Goal: Task Accomplishment & Management: Manage account settings

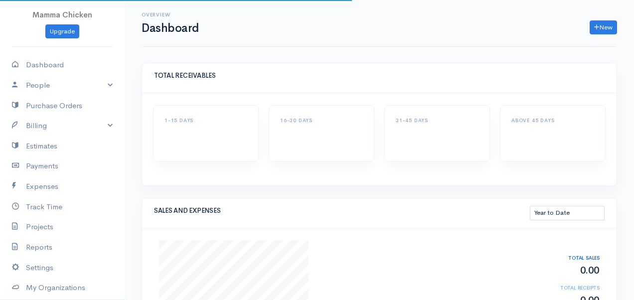
select select "thistoyear"
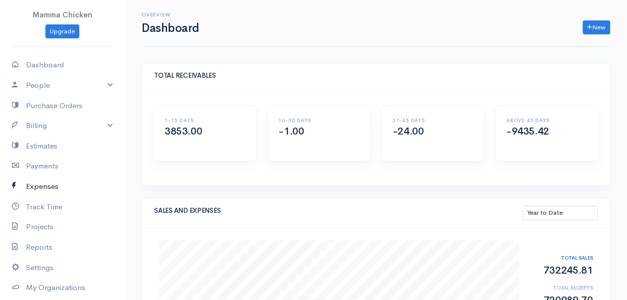
click at [57, 187] on link "Expenses" at bounding box center [62, 187] width 125 height 20
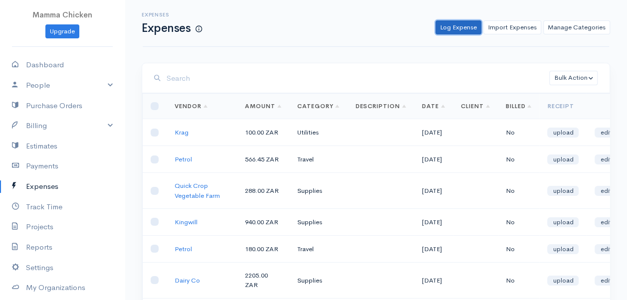
click at [463, 25] on link "Log Expense" at bounding box center [458, 27] width 46 height 14
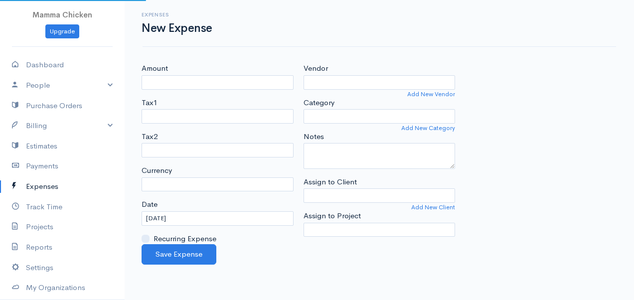
select select "ZAR"
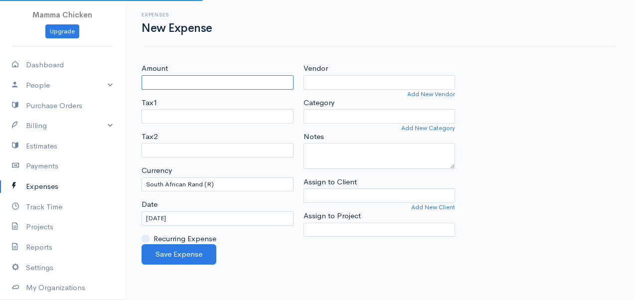
click at [223, 88] on input "Amount" at bounding box center [218, 82] width 152 height 14
type input "100"
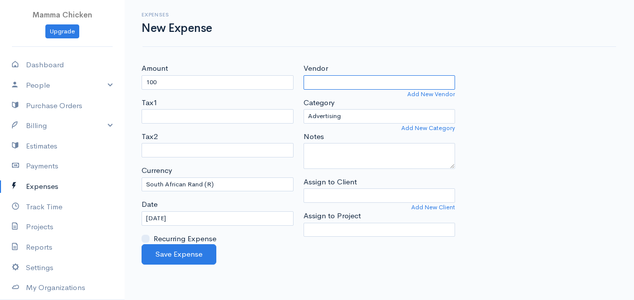
click at [337, 85] on input "Vendor" at bounding box center [380, 82] width 152 height 14
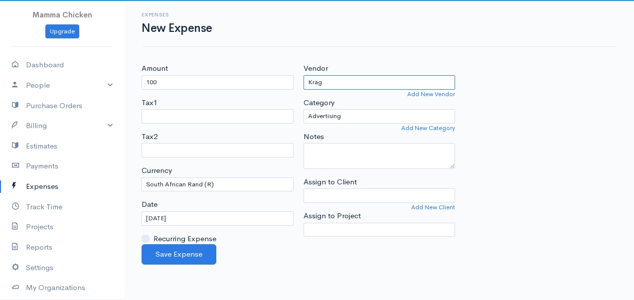
type input "Krag"
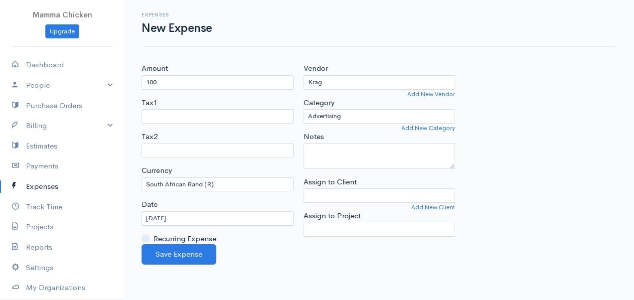
click at [451, 53] on div "Expenses New Expense Amount 100 Tax1 Tax2 Currency U.S. Dollars ($) Canadian Do…" at bounding box center [380, 132] width 510 height 265
click at [398, 111] on select "Advertising Car & Truck Expenses Contractors Education Education and Training E…" at bounding box center [380, 116] width 152 height 14
select select "Utilities"
click at [304, 109] on select "Advertising Car & Truck Expenses Contractors Education Education and Training E…" at bounding box center [380, 116] width 152 height 14
click at [170, 254] on button "Save Expense" at bounding box center [179, 254] width 75 height 20
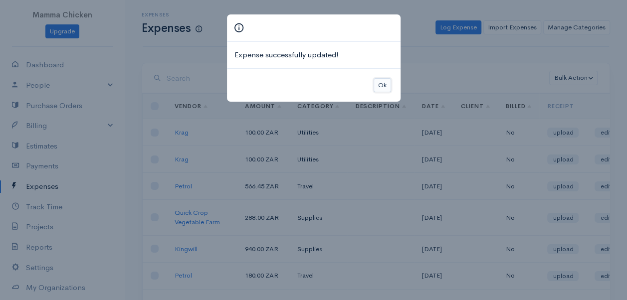
click at [385, 83] on button "Ok" at bounding box center [382, 85] width 17 height 14
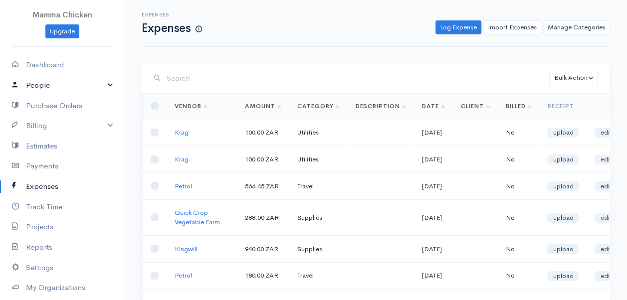
click at [33, 84] on link "People" at bounding box center [62, 85] width 125 height 20
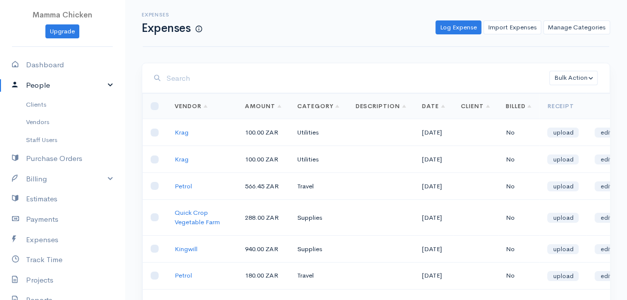
click at [37, 79] on link "People" at bounding box center [62, 85] width 125 height 20
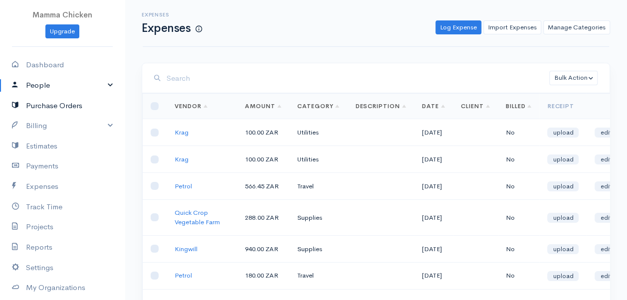
click at [41, 104] on link "Purchase Orders" at bounding box center [62, 106] width 125 height 20
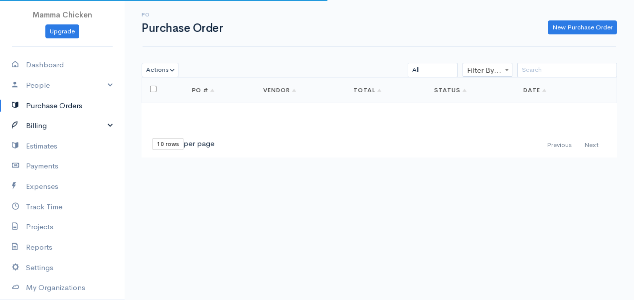
click at [40, 125] on link "Billing" at bounding box center [62, 126] width 125 height 20
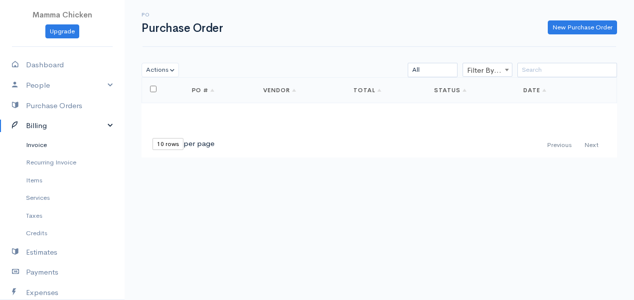
click at [33, 143] on link "Invoice" at bounding box center [62, 145] width 125 height 18
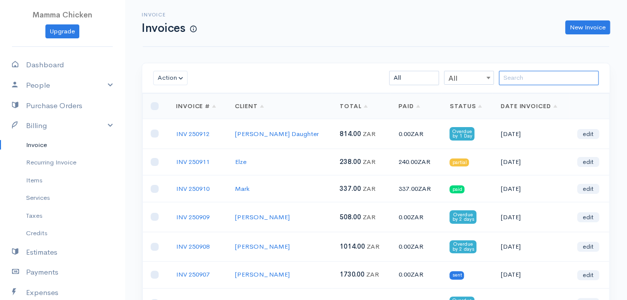
click at [516, 76] on input "search" at bounding box center [549, 78] width 100 height 14
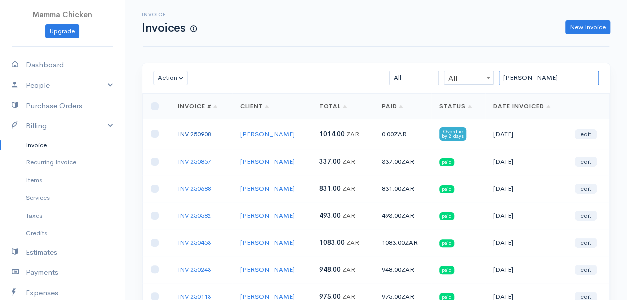
type input "elsie"
click at [189, 133] on link "INV 250908" at bounding box center [194, 134] width 33 height 8
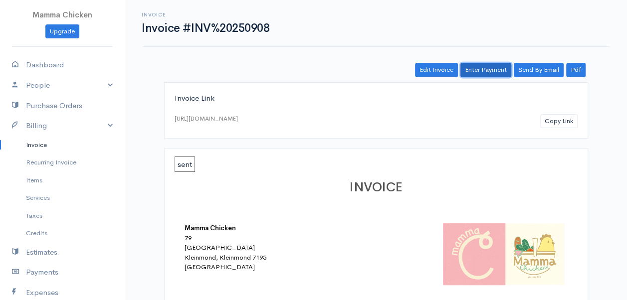
click at [477, 71] on link "Enter Payment" at bounding box center [485, 70] width 51 height 14
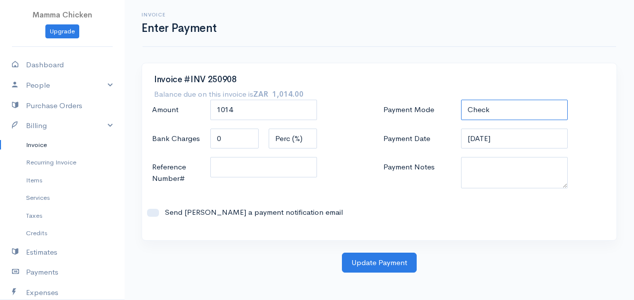
click at [487, 111] on select "Check Bank Transfer Credit Cash Debit ACH VISA MASTERCARD AMEX DISCOVER DINERS …" at bounding box center [514, 110] width 107 height 20
select select "Bank Transfer"
click at [461, 100] on select "Check Bank Transfer Credit Cash Debit ACH VISA MASTERCARD AMEX DISCOVER DINERS …" at bounding box center [514, 110] width 107 height 20
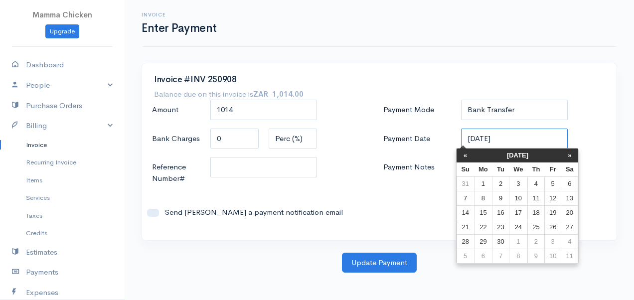
click at [510, 140] on input "[DATE]" at bounding box center [514, 139] width 107 height 20
click at [520, 199] on td "10" at bounding box center [518, 199] width 18 height 14
type input "[DATE]"
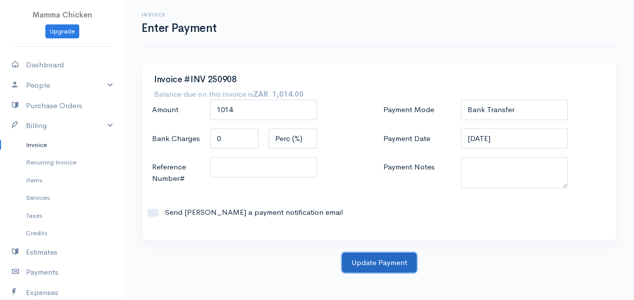
click at [385, 263] on button "Update Payment" at bounding box center [379, 263] width 75 height 20
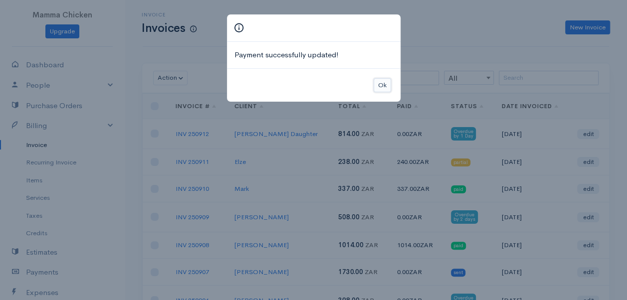
click at [381, 82] on button "Ok" at bounding box center [382, 85] width 17 height 14
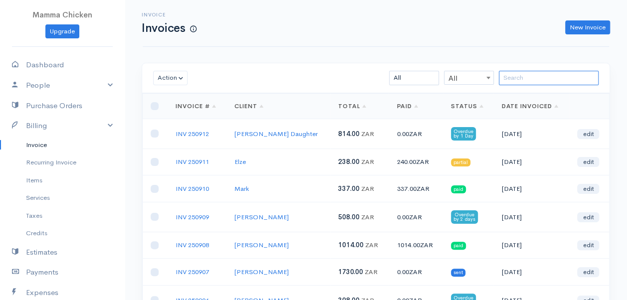
click at [517, 76] on input "search" at bounding box center [549, 78] width 100 height 14
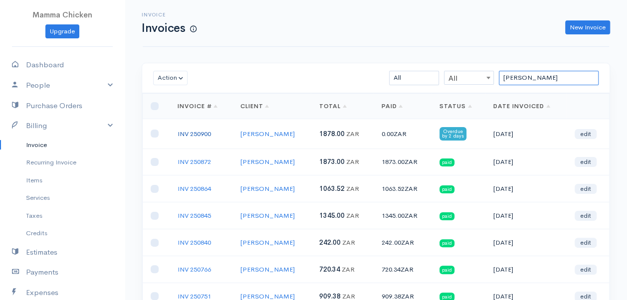
type input "lynn"
click at [203, 133] on link "INV 250900" at bounding box center [194, 134] width 33 height 8
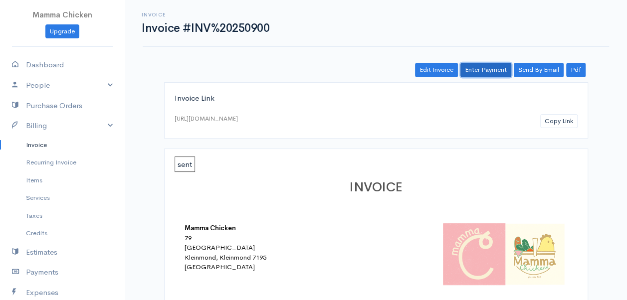
click at [486, 70] on link "Enter Payment" at bounding box center [485, 70] width 51 height 14
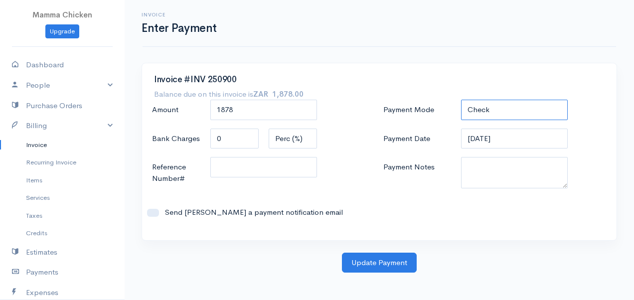
click at [496, 107] on select "Check Bank Transfer Credit Cash Debit ACH VISA MASTERCARD AMEX DISCOVER DINERS …" at bounding box center [514, 110] width 107 height 20
select select "Bank Transfer"
click at [461, 100] on select "Check Bank Transfer Credit Cash Debit ACH VISA MASTERCARD AMEX DISCOVER DINERS …" at bounding box center [514, 110] width 107 height 20
click at [520, 140] on input "[DATE]" at bounding box center [514, 139] width 107 height 20
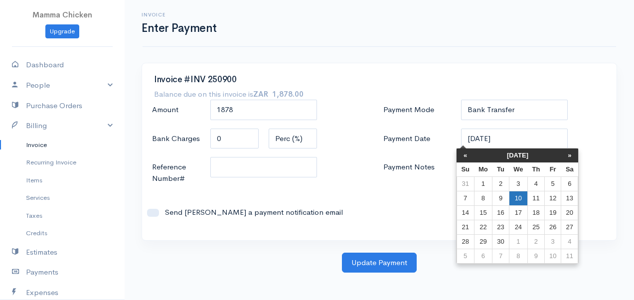
click at [519, 198] on td "10" at bounding box center [518, 199] width 18 height 14
type input "[DATE]"
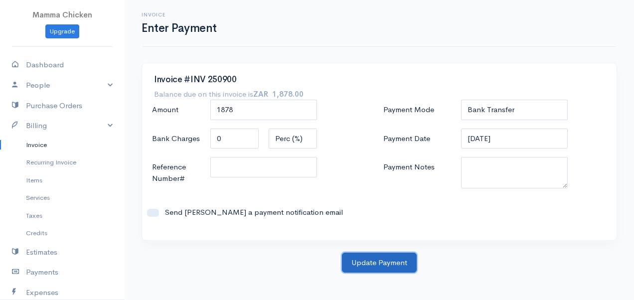
click at [361, 260] on button "Update Payment" at bounding box center [379, 263] width 75 height 20
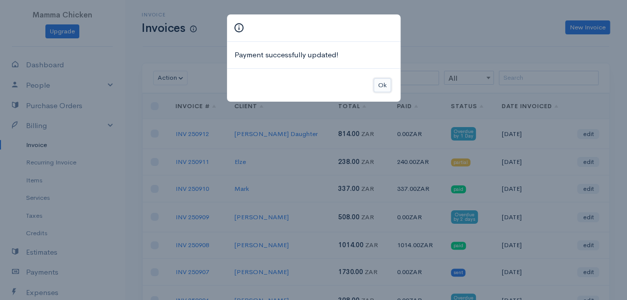
click at [385, 81] on button "Ok" at bounding box center [382, 85] width 17 height 14
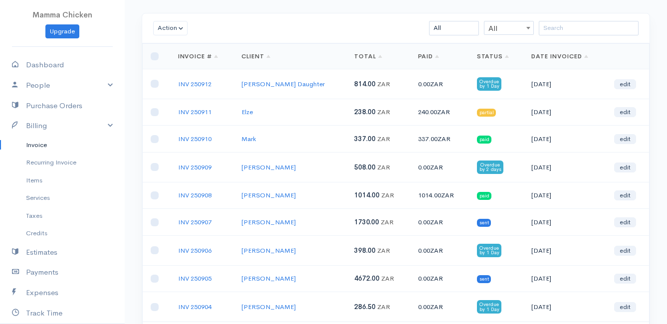
scroll to position [100, 0]
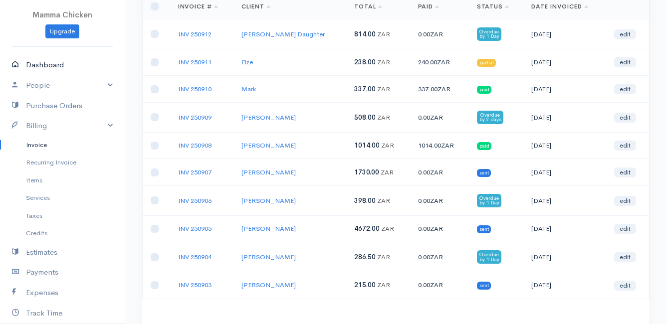
click at [47, 65] on link "Dashboard" at bounding box center [62, 65] width 125 height 20
select select "thistoyear"
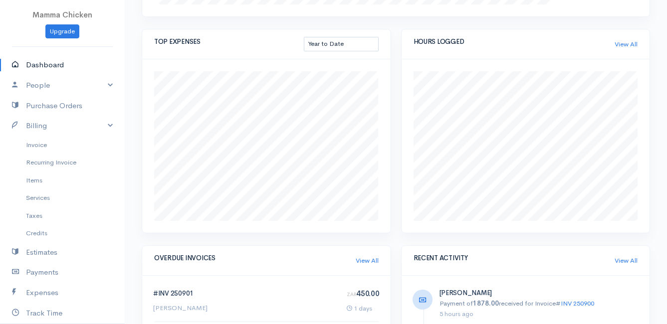
scroll to position [336, 0]
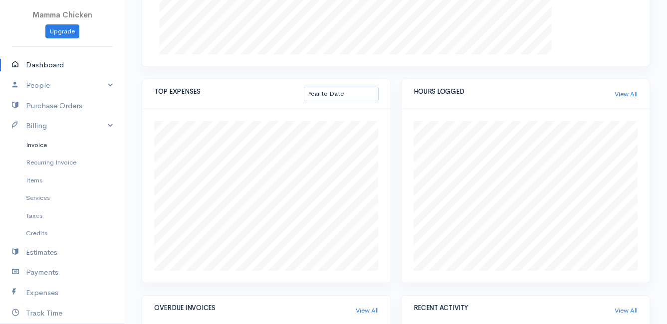
click at [38, 145] on link "Invoice" at bounding box center [62, 145] width 125 height 18
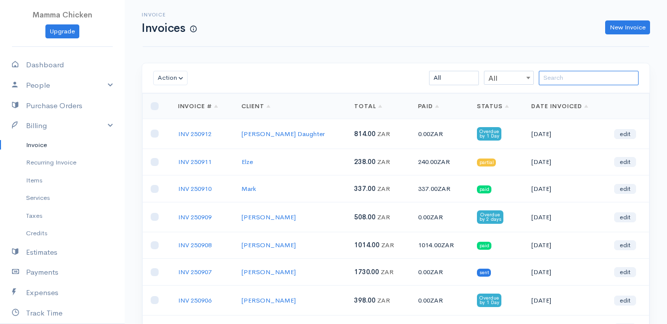
click at [554, 78] on input "search" at bounding box center [589, 78] width 100 height 14
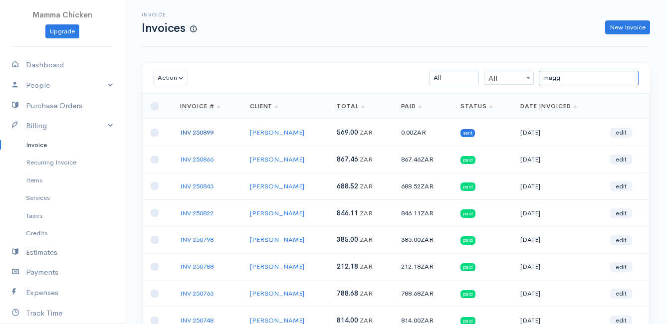
type input "magg"
click at [201, 132] on link "INV 250899" at bounding box center [196, 132] width 33 height 8
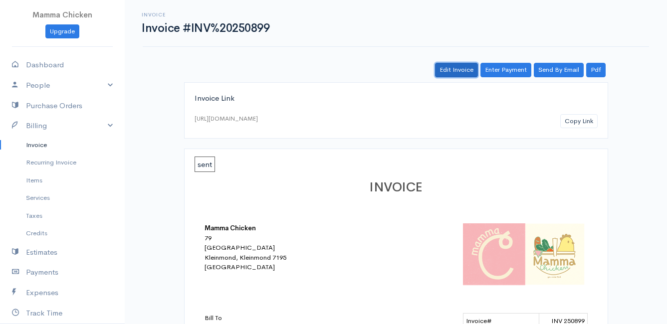
click at [440, 71] on link "Edit Invoice" at bounding box center [456, 70] width 43 height 14
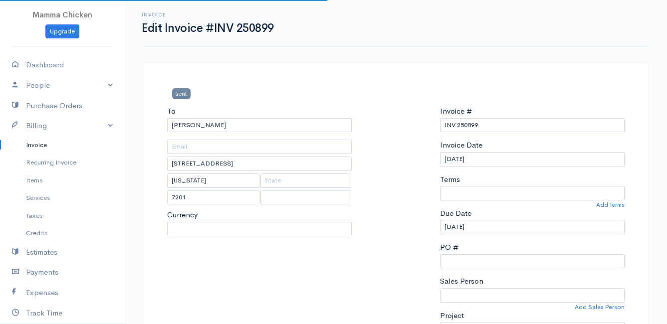
select select
select select "[GEOGRAPHIC_DATA]"
select select "ZAR"
select select "0"
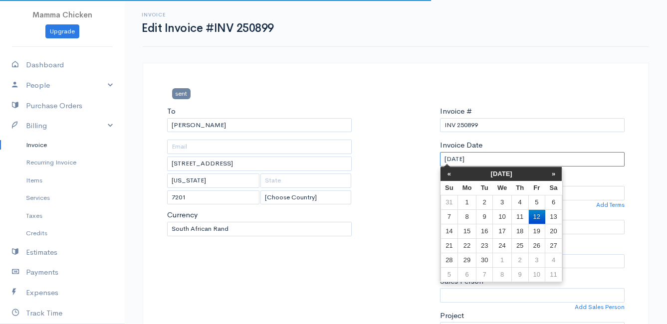
click at [527, 161] on input "[DATE]" at bounding box center [532, 159] width 185 height 14
click at [523, 217] on td "11" at bounding box center [519, 216] width 17 height 14
type input "[DATE]"
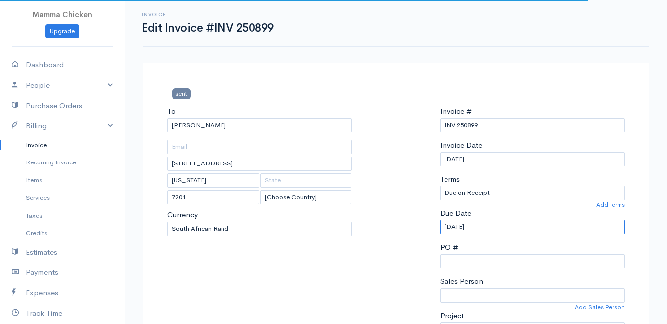
click at [515, 229] on input "[DATE]" at bounding box center [532, 227] width 185 height 14
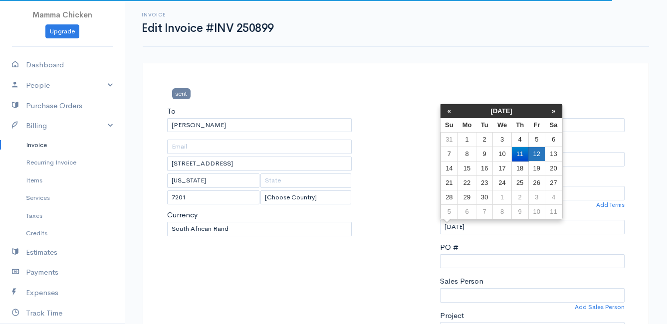
click at [537, 151] on td "12" at bounding box center [536, 154] width 16 height 14
type input "[DATE]"
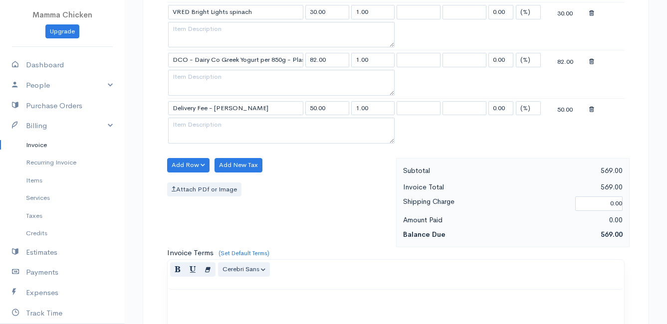
scroll to position [748, 0]
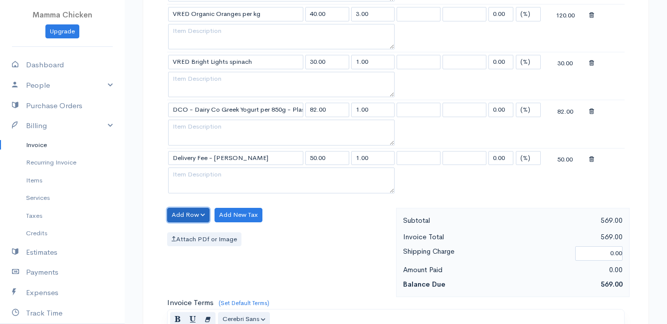
click at [192, 214] on button "Add Row" at bounding box center [188, 215] width 42 height 14
click at [191, 234] on link "Add Item Row" at bounding box center [207, 235] width 79 height 17
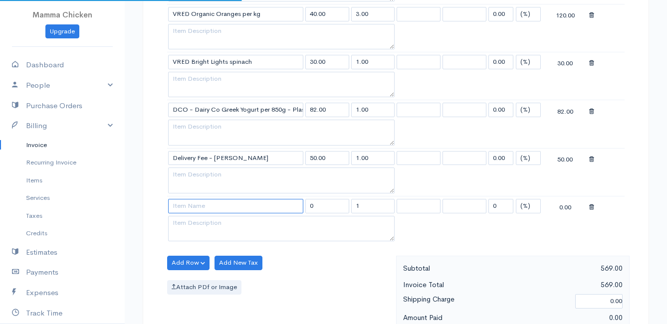
click at [189, 206] on input at bounding box center [235, 206] width 135 height 14
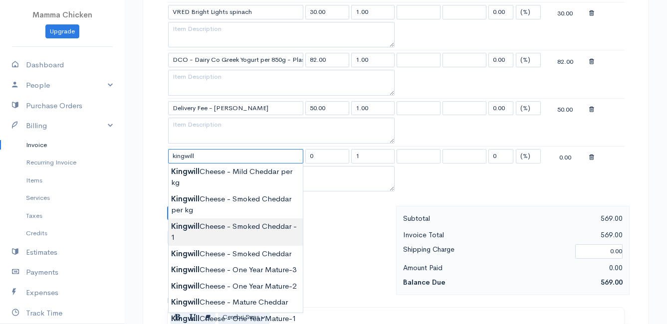
scroll to position [848, 0]
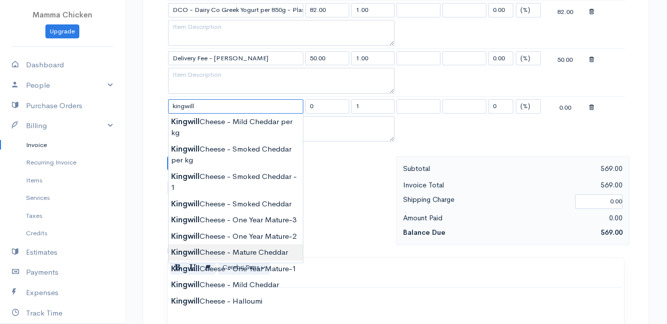
type input "Kingwill Cheese - Mature Cheddar"
type input "71.74"
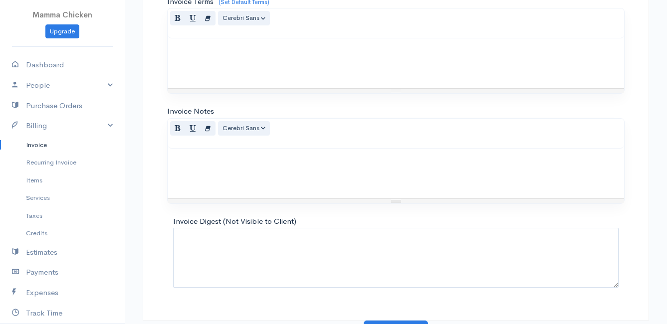
scroll to position [1114, 0]
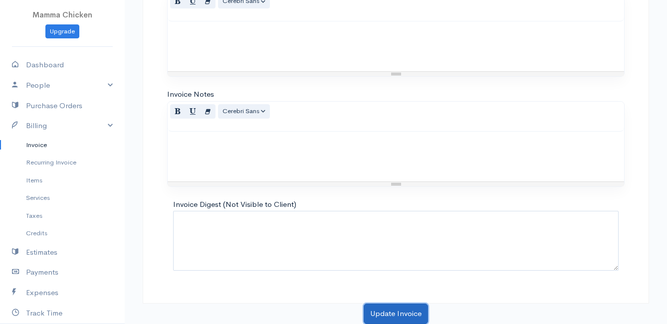
click at [375, 300] on button "Update Invoice" at bounding box center [396, 314] width 64 height 20
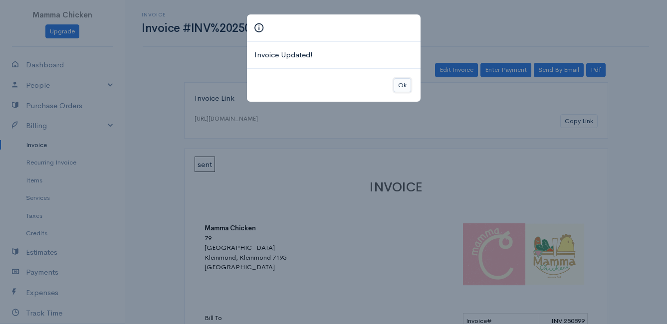
click at [398, 83] on button "Ok" at bounding box center [402, 85] width 17 height 14
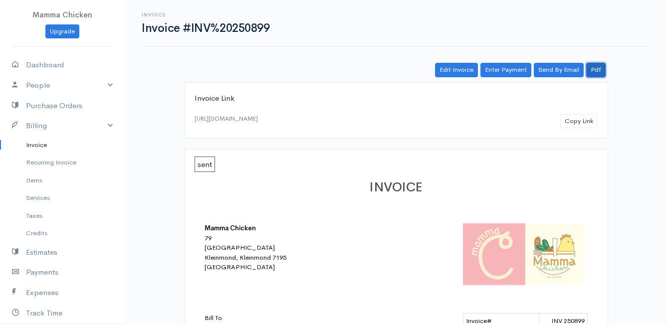
click at [595, 69] on link "Pdf" at bounding box center [595, 70] width 19 height 14
click at [47, 145] on link "Invoice" at bounding box center [62, 145] width 125 height 18
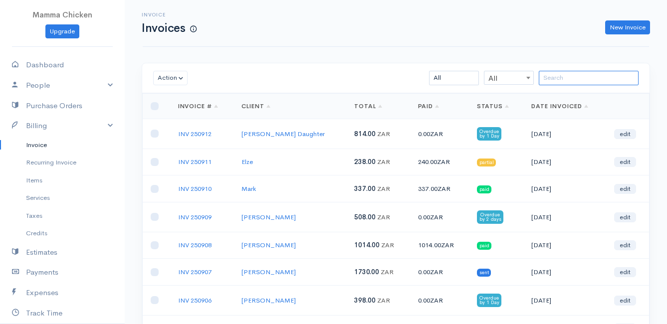
click at [574, 77] on input "search" at bounding box center [589, 78] width 100 height 14
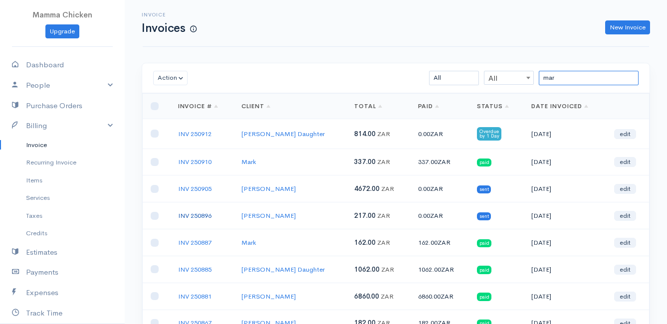
type input "mar"
click at [191, 216] on link "INV 250896" at bounding box center [194, 215] width 33 height 8
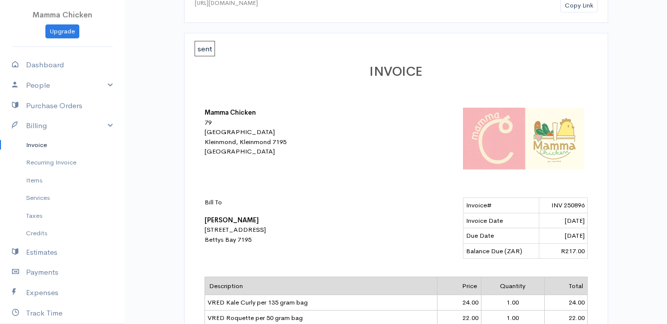
scroll to position [16, 0]
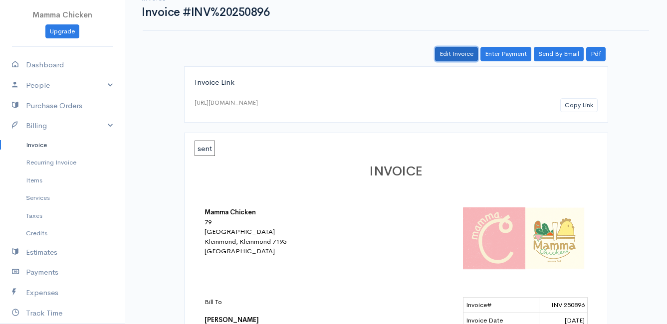
click at [462, 55] on link "Edit Invoice" at bounding box center [456, 54] width 43 height 14
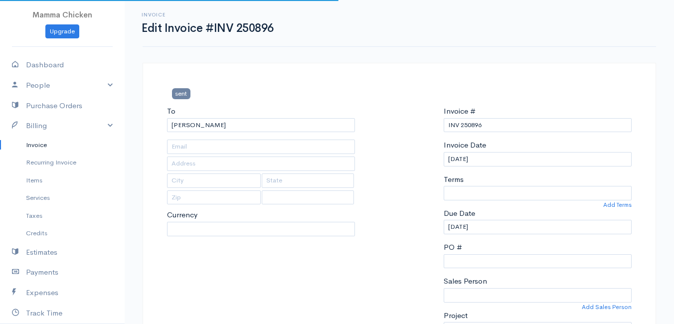
type input "16 Myrica Road"
type input "Bettys Bay"
type input "7195"
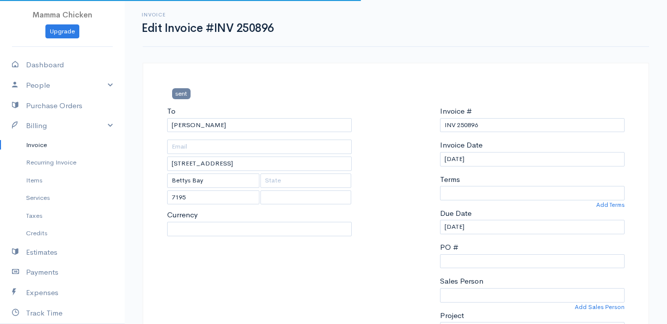
select select
select select "[GEOGRAPHIC_DATA]"
select select "ZAR"
select select "0"
click at [509, 156] on input "[DATE]" at bounding box center [532, 159] width 185 height 14
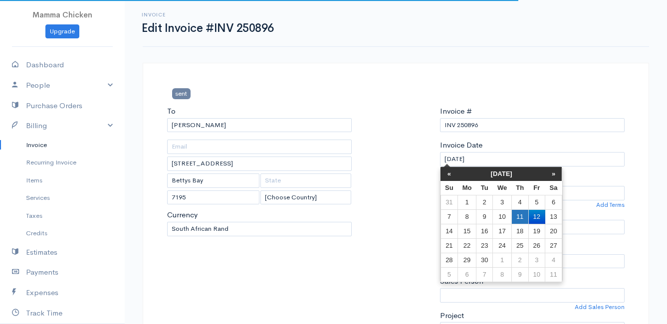
click at [519, 217] on td "11" at bounding box center [519, 216] width 17 height 14
type input "[DATE]"
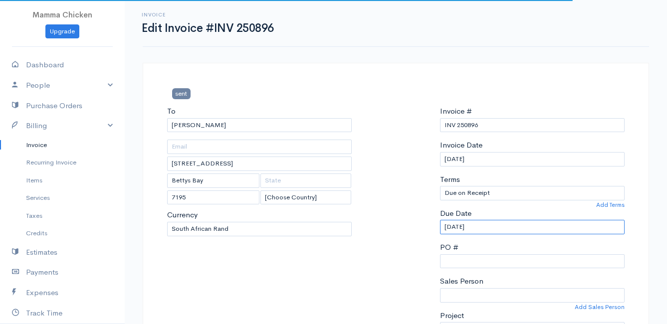
click at [506, 230] on input "[DATE]" at bounding box center [532, 227] width 185 height 14
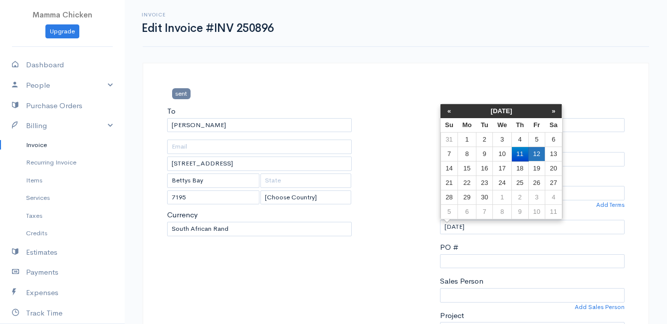
click at [534, 147] on td "12" at bounding box center [536, 154] width 16 height 14
type input "[DATE]"
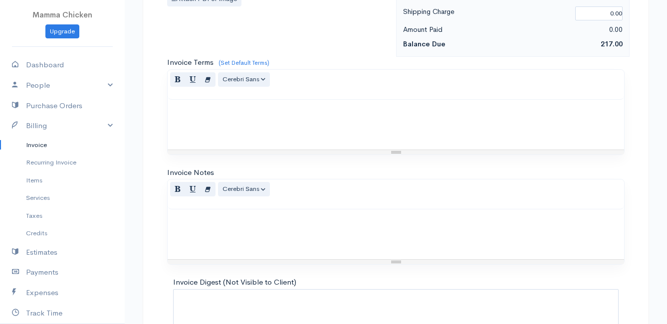
scroll to position [826, 0]
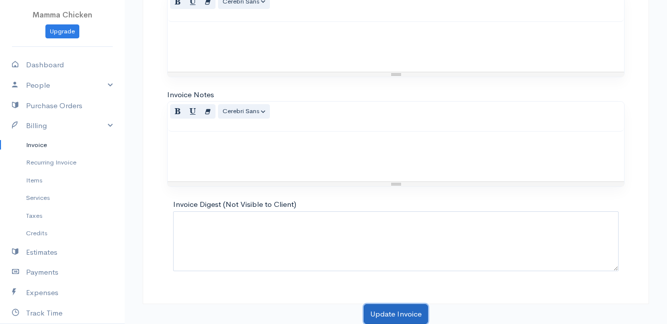
click at [385, 300] on button "Update Invoice" at bounding box center [396, 314] width 64 height 20
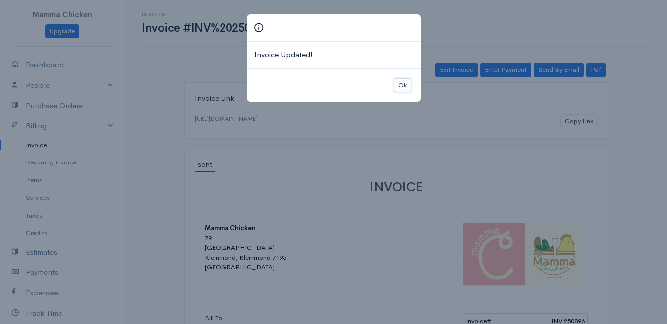
click at [401, 87] on button "Ok" at bounding box center [402, 85] width 17 height 14
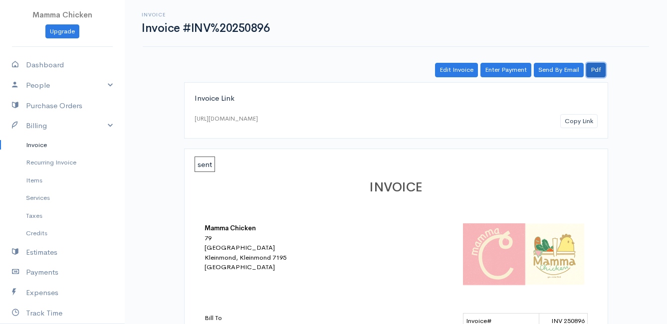
click at [596, 70] on link "Pdf" at bounding box center [595, 70] width 19 height 14
click at [41, 145] on link "Invoice" at bounding box center [62, 145] width 125 height 18
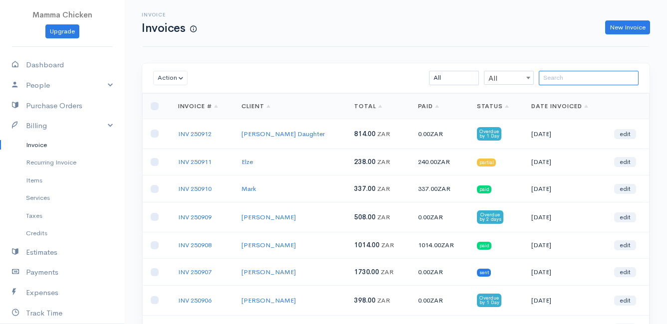
click at [560, 77] on input "search" at bounding box center [589, 78] width 100 height 14
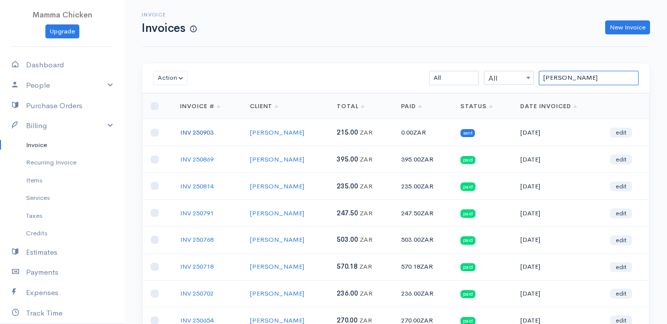
type input "ron"
click at [200, 132] on link "INV 250903" at bounding box center [196, 132] width 33 height 8
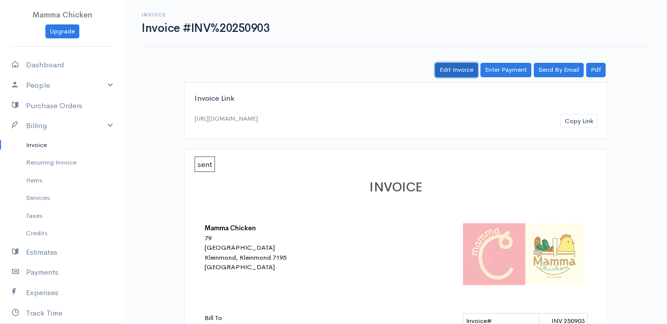
click at [464, 70] on link "Edit Invoice" at bounding box center [456, 70] width 43 height 14
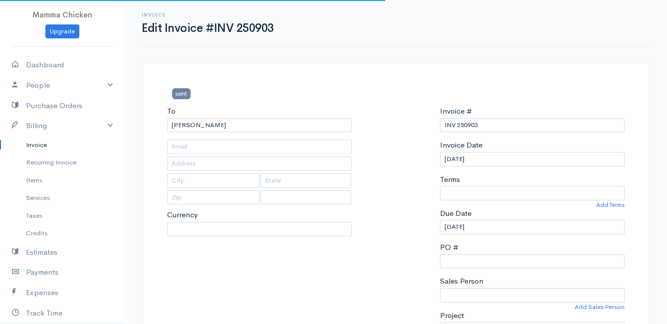
type input "38 Negester North, Chanteclaire Avenue"
type input "Onrust North"
type input "7201"
select select
select select "0"
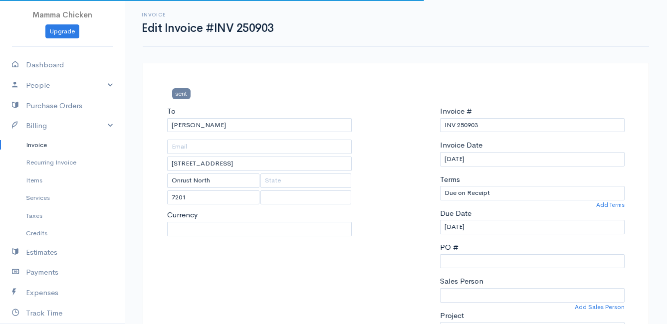
select select "[GEOGRAPHIC_DATA]"
select select "ZAR"
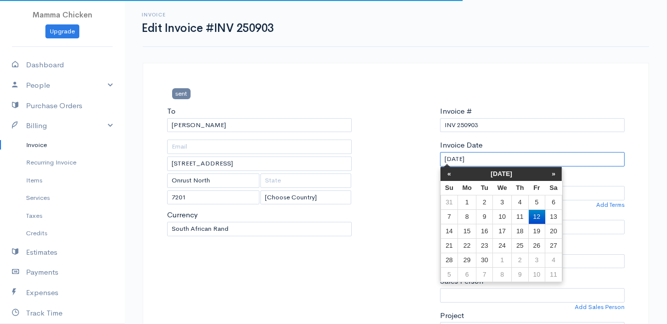
click at [490, 159] on input "[DATE]" at bounding box center [532, 159] width 185 height 14
click at [516, 211] on td "11" at bounding box center [519, 216] width 17 height 14
type input "[DATE]"
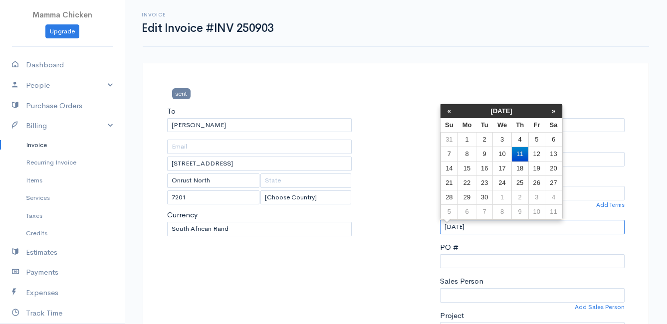
click at [515, 223] on input "[DATE]" at bounding box center [532, 227] width 185 height 14
drag, startPoint x: 534, startPoint y: 151, endPoint x: 465, endPoint y: 207, distance: 88.6
click at [534, 151] on td "12" at bounding box center [536, 154] width 16 height 14
type input "[DATE]"
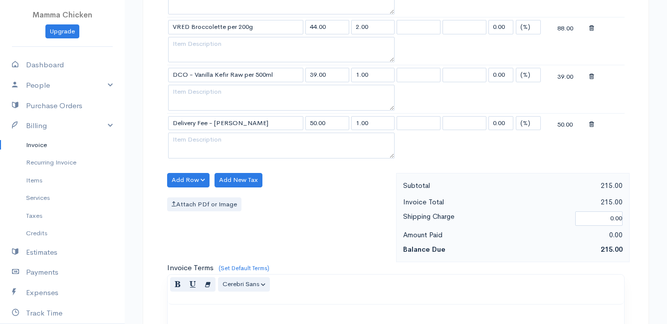
scroll to position [682, 0]
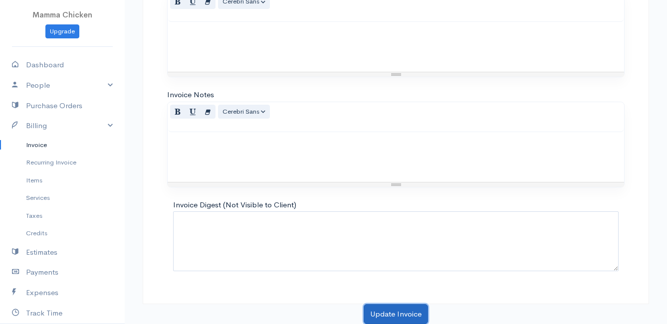
click at [398, 300] on button "Update Invoice" at bounding box center [396, 314] width 64 height 20
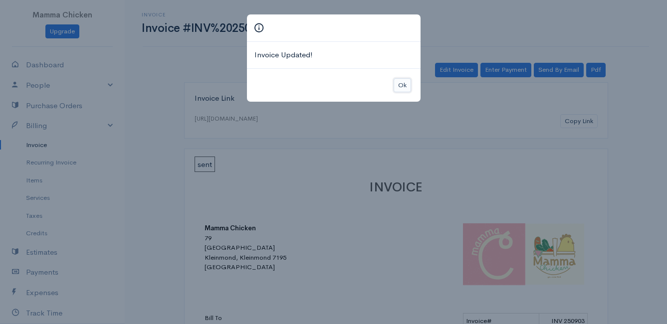
click at [403, 86] on button "Ok" at bounding box center [402, 85] width 17 height 14
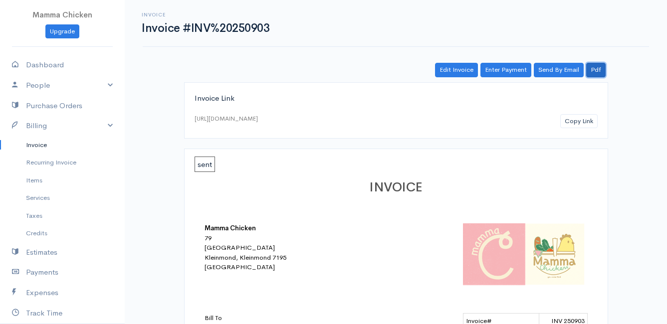
click at [602, 67] on link "Pdf" at bounding box center [595, 70] width 19 height 14
click at [41, 145] on link "Invoice" at bounding box center [62, 145] width 125 height 18
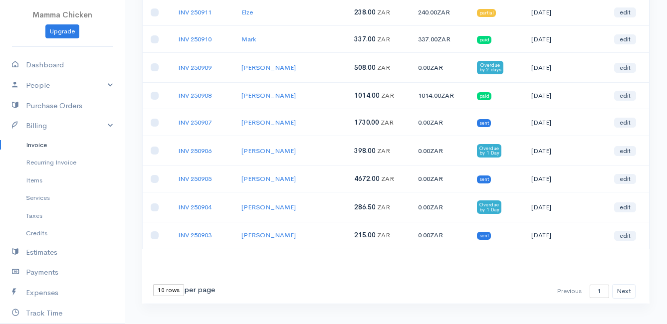
scroll to position [100, 0]
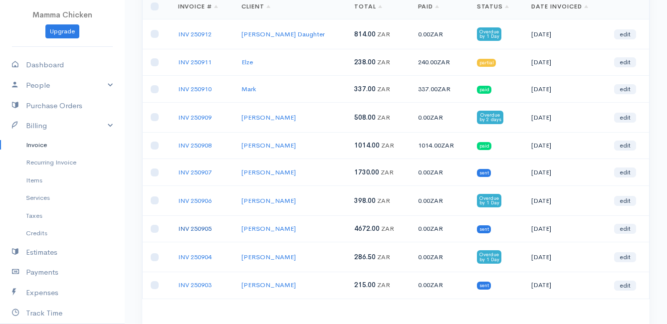
click at [192, 230] on link "INV 250905" at bounding box center [194, 228] width 33 height 8
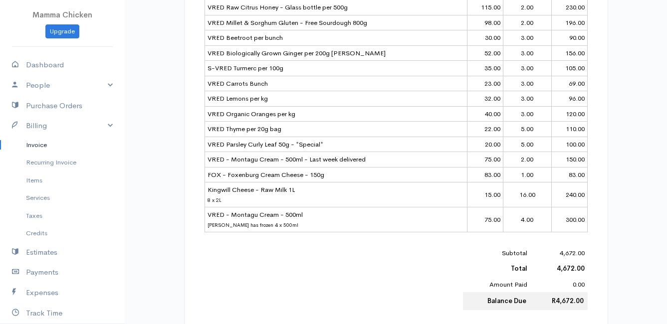
scroll to position [648, 0]
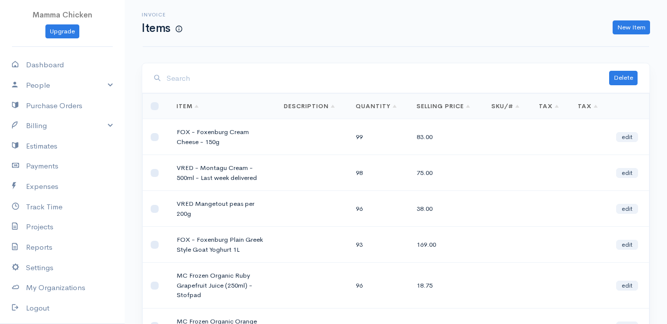
click at [206, 79] on input "search" at bounding box center [388, 78] width 442 height 20
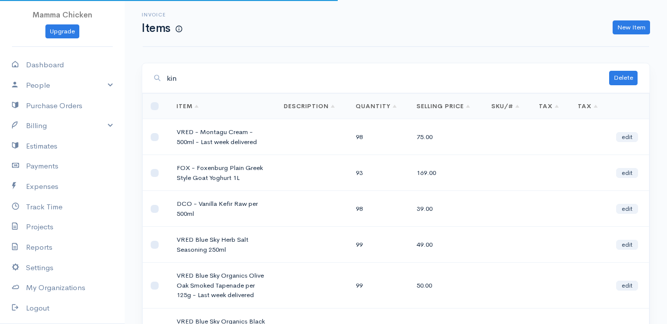
type input "king"
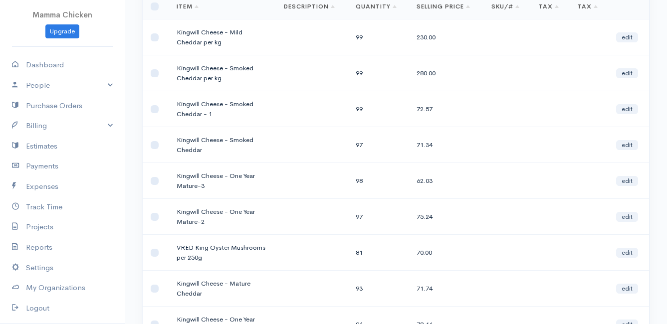
scroll to position [150, 0]
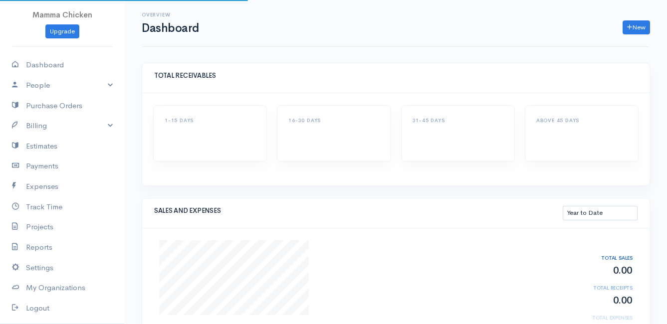
select select "thistoyear"
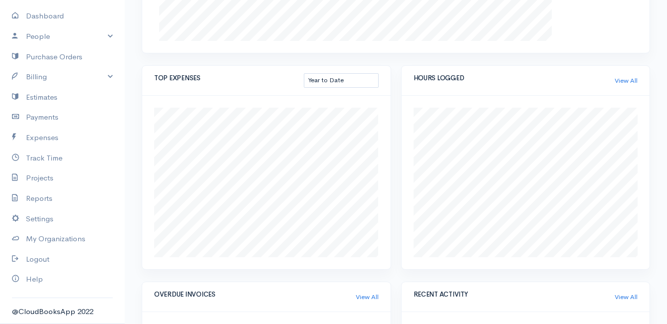
scroll to position [100, 0]
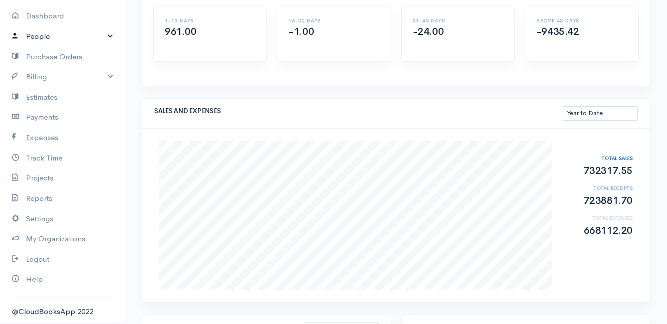
click at [54, 34] on link "People" at bounding box center [62, 36] width 125 height 20
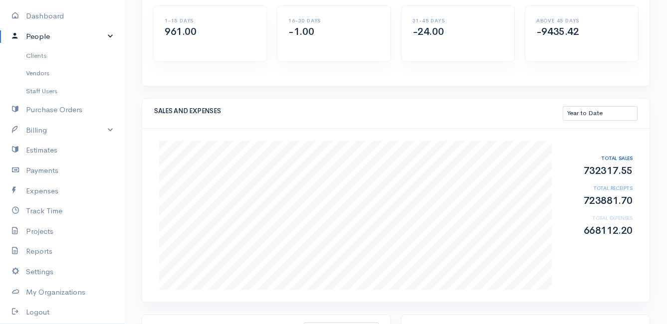
click at [47, 38] on link "People" at bounding box center [62, 36] width 125 height 20
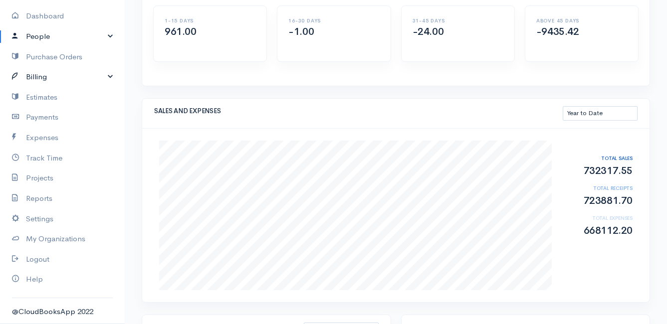
click at [55, 76] on link "Billing" at bounding box center [62, 77] width 125 height 20
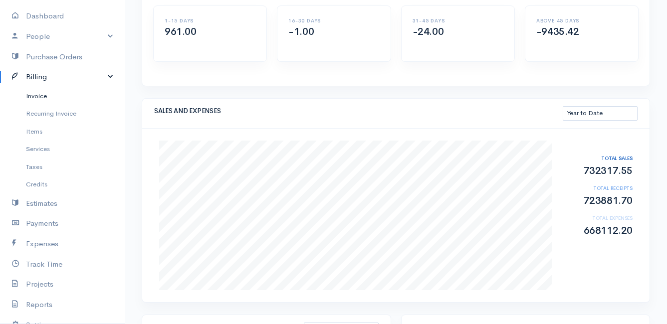
click at [51, 93] on link "Invoice" at bounding box center [62, 96] width 125 height 18
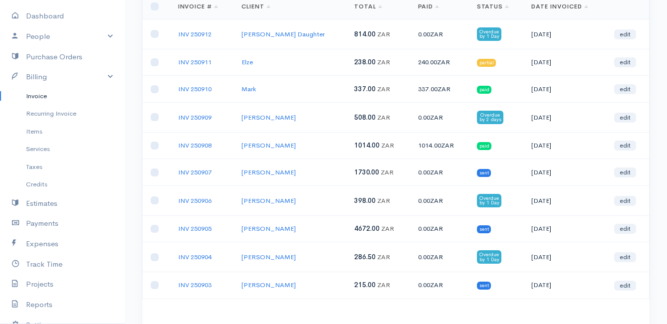
scroll to position [167, 0]
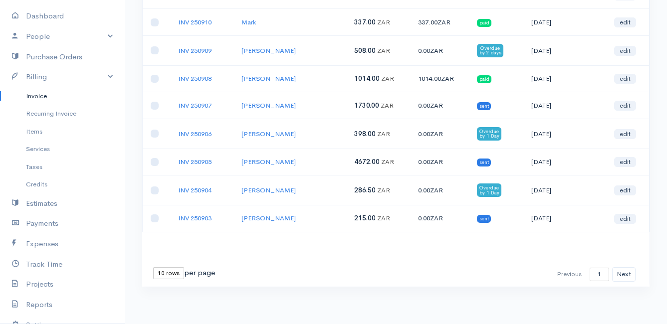
click at [165, 274] on select "10 rows 25 rows 50 rows" at bounding box center [168, 273] width 31 height 12
select select "25"
click at [153, 267] on select "10 rows 25 rows 50 rows" at bounding box center [168, 273] width 31 height 12
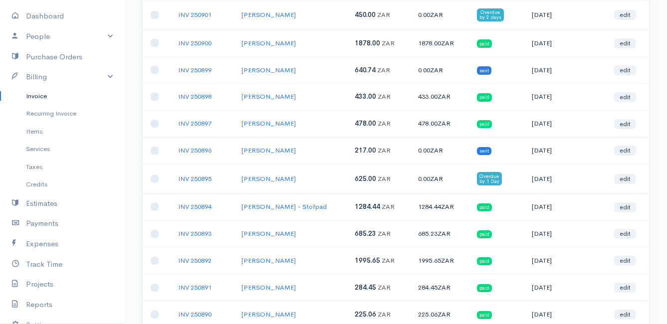
scroll to position [378, 0]
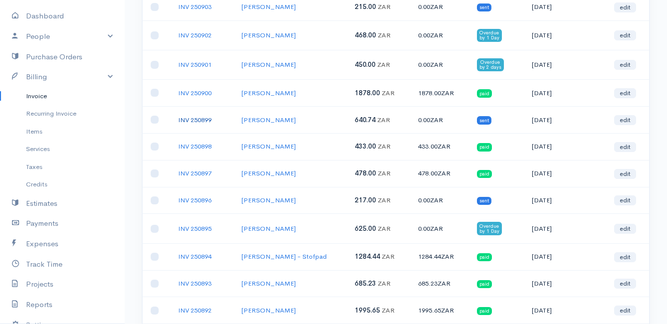
click at [196, 119] on link "INV 250899" at bounding box center [194, 120] width 33 height 8
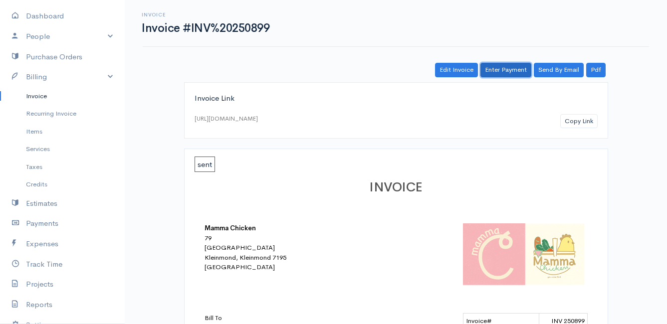
click at [487, 68] on link "Enter Payment" at bounding box center [505, 70] width 51 height 14
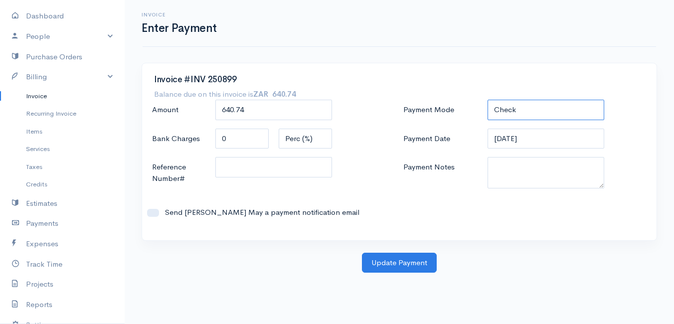
click at [517, 107] on select "Check Bank Transfer Credit Cash Debit ACH VISA MASTERCARD AMEX DISCOVER DINERS …" at bounding box center [546, 110] width 117 height 20
select select "Bank Transfer"
click at [488, 100] on select "Check Bank Transfer Credit Cash Debit ACH VISA MASTERCARD AMEX DISCOVER DINERS …" at bounding box center [546, 110] width 117 height 20
click at [409, 261] on button "Update Payment" at bounding box center [399, 263] width 75 height 20
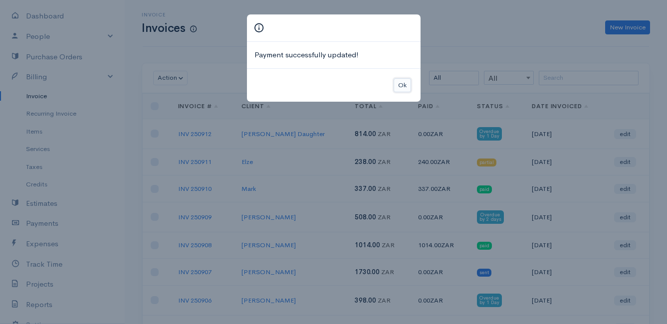
click at [406, 87] on button "Ok" at bounding box center [402, 85] width 17 height 14
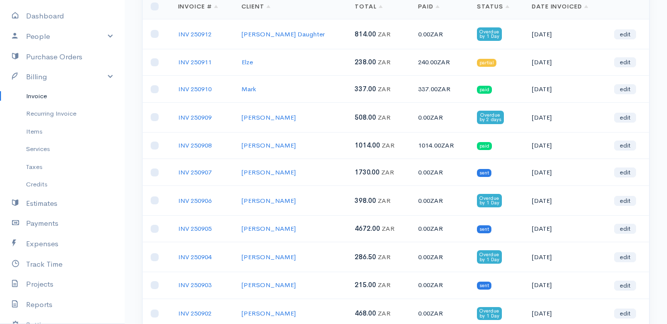
scroll to position [200, 0]
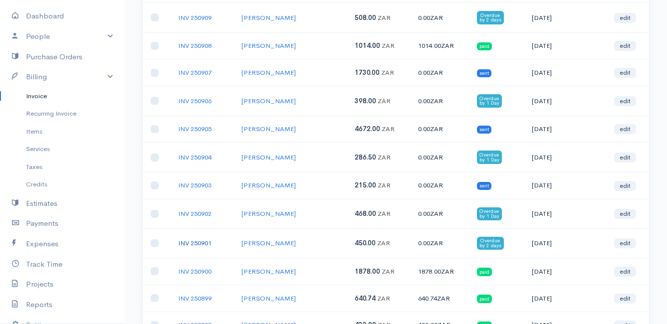
click at [188, 241] on link "INV 250901" at bounding box center [194, 243] width 33 height 8
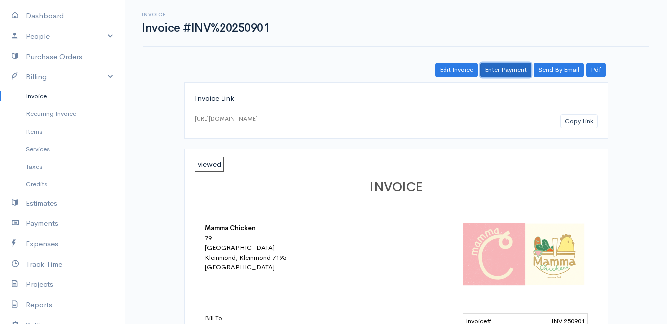
click at [514, 72] on link "Enter Payment" at bounding box center [505, 70] width 51 height 14
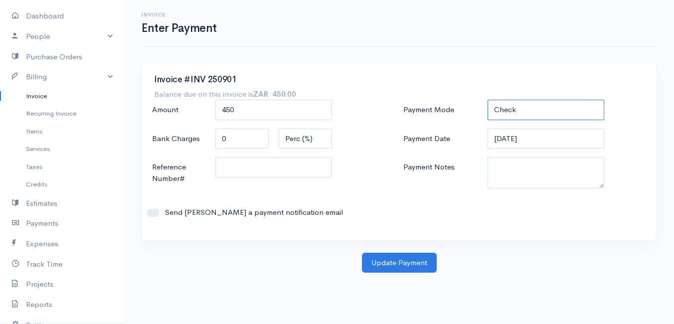
click at [536, 116] on select "Check Bank Transfer Credit Cash Debit ACH VISA MASTERCARD AMEX DISCOVER DINERS …" at bounding box center [546, 110] width 117 height 20
select select "Bank Transfer"
click at [488, 100] on select "Check Bank Transfer Credit Cash Debit ACH VISA MASTERCARD AMEX DISCOVER DINERS …" at bounding box center [546, 110] width 117 height 20
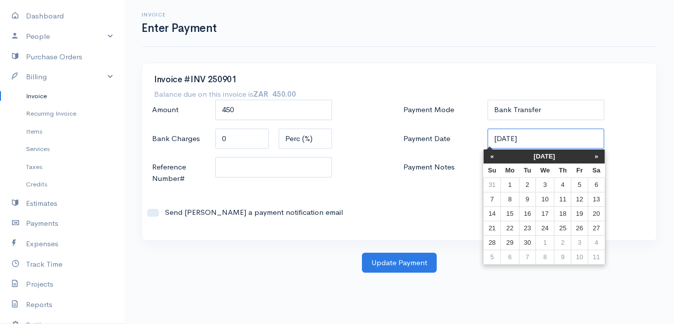
click at [549, 142] on input "[DATE]" at bounding box center [546, 139] width 117 height 20
click at [545, 200] on td "10" at bounding box center [545, 199] width 18 height 14
type input "[DATE]"
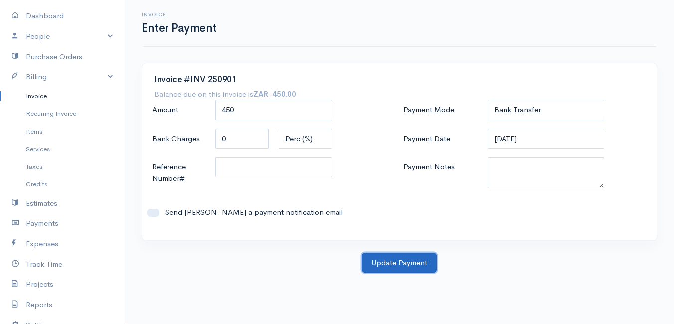
click at [392, 266] on button "Update Payment" at bounding box center [399, 263] width 75 height 20
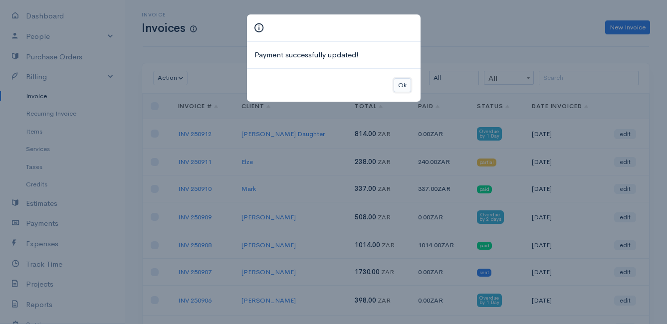
click at [404, 82] on button "Ok" at bounding box center [402, 85] width 17 height 14
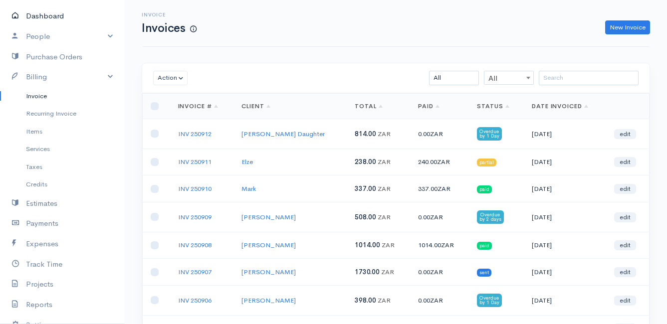
click at [47, 15] on link "Dashboard" at bounding box center [62, 16] width 125 height 20
select select "thistoyear"
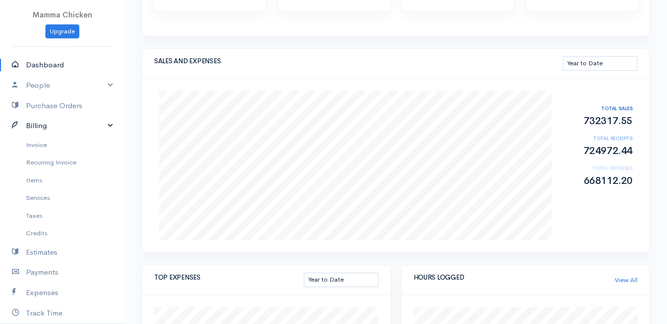
click at [45, 125] on link "Billing" at bounding box center [62, 126] width 125 height 20
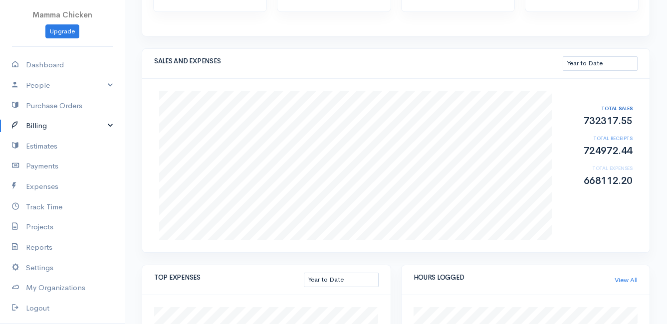
click at [37, 123] on link "Billing" at bounding box center [62, 126] width 125 height 20
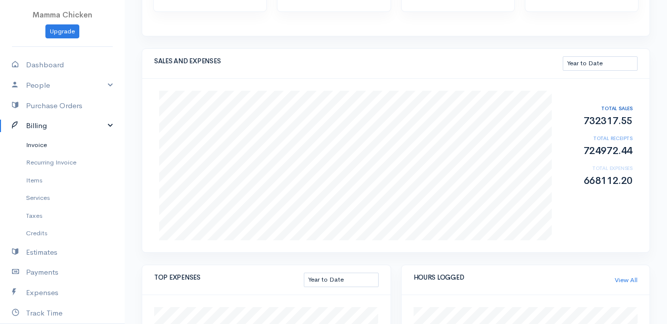
click at [36, 143] on link "Invoice" at bounding box center [62, 145] width 125 height 18
